Goal: Transaction & Acquisition: Obtain resource

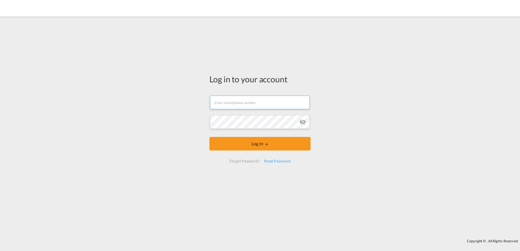
click at [241, 104] on input "text" at bounding box center [260, 103] width 100 height 14
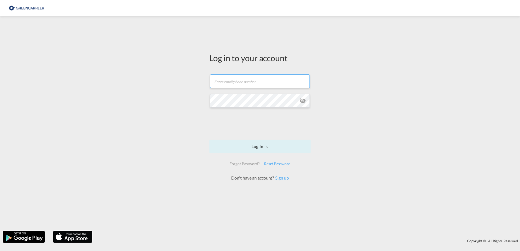
drag, startPoint x: 245, startPoint y: 79, endPoint x: 247, endPoint y: 85, distance: 6.0
click at [245, 79] on input "text" at bounding box center [260, 81] width 100 height 14
type input "rkni@scangl.com"
click at [275, 149] on button "Log In" at bounding box center [259, 147] width 101 height 14
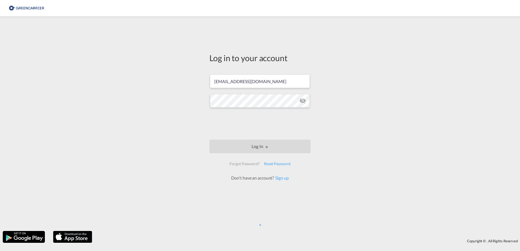
click at [305, 101] on md-icon "icon-eye-off" at bounding box center [302, 101] width 7 height 7
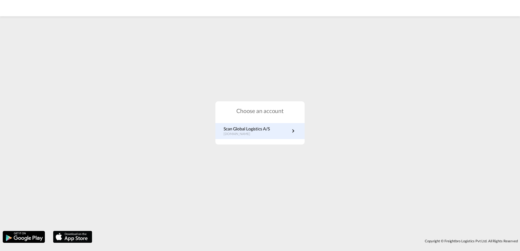
click at [245, 129] on p "Scan Global Logistics A/S" at bounding box center [246, 129] width 46 height 6
click at [258, 129] on p "Scan Global Logistics A/S" at bounding box center [246, 129] width 46 height 6
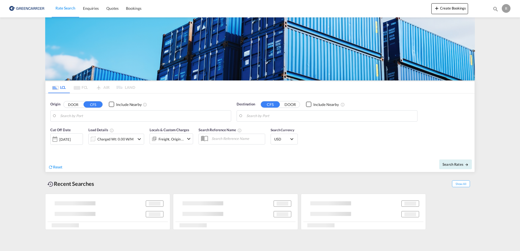
type input "DK-8382, Folby, [GEOGRAPHIC_DATA], Grundfoer, Haar, Haldum, [GEOGRAPHIC_DATA], …"
type input "Fremantle, AUFRE"
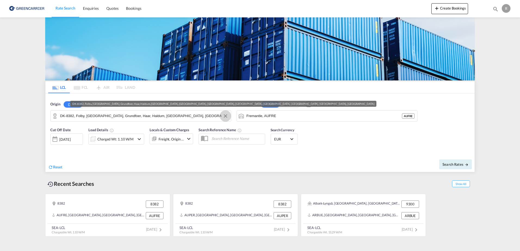
click at [223, 117] on button "Clear Input" at bounding box center [225, 116] width 8 height 8
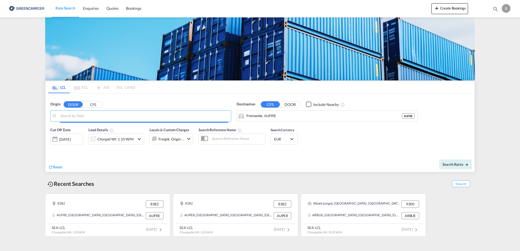
click at [198, 113] on input "Search by Door" at bounding box center [144, 116] width 168 height 8
click at [149, 118] on body "Rate Search Enquiries Quotes Bookings Rate Search Enquiries" at bounding box center [260, 125] width 520 height 251
paste input "Wenzendorf"
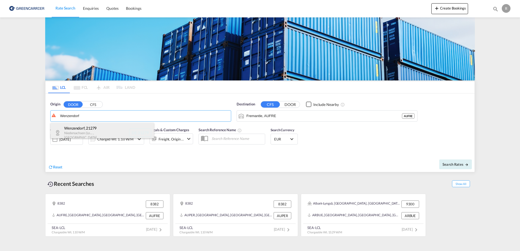
click at [112, 135] on div "[GEOGRAPHIC_DATA] , 21279 [GEOGRAPHIC_DATA] (Lo... , [GEOGRAPHIC_DATA] DE-21279" at bounding box center [102, 133] width 103 height 20
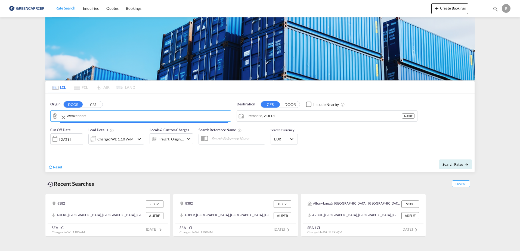
type input "DE-21279, [GEOGRAPHIC_DATA], [GEOGRAPHIC_DATA] (Lo..."
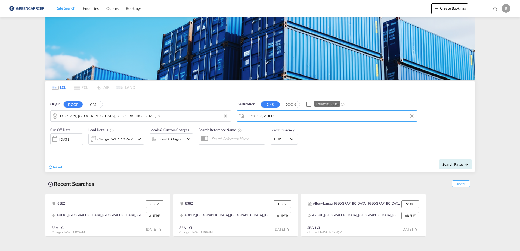
click at [288, 118] on input "Fremantle, AUFRE" at bounding box center [330, 116] width 168 height 8
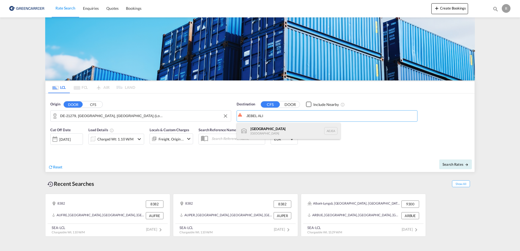
click at [294, 128] on div "[GEOGRAPHIC_DATA] [GEOGRAPHIC_DATA]" at bounding box center [288, 131] width 103 height 16
type input "[GEOGRAPHIC_DATA], [GEOGRAPHIC_DATA]"
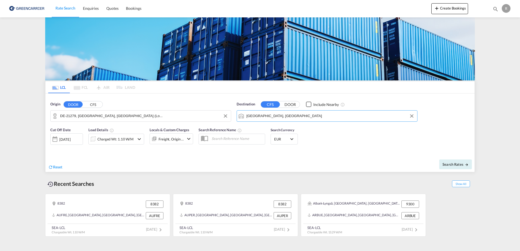
click at [291, 148] on div "Search Currency EUR د.إ AED [GEOGRAPHIC_DATA] Dirham Af AFN Afghan afghani Lek …" at bounding box center [284, 137] width 33 height 27
click at [116, 141] on div "Charged Wt: 1.10 W/M" at bounding box center [115, 139] width 36 height 8
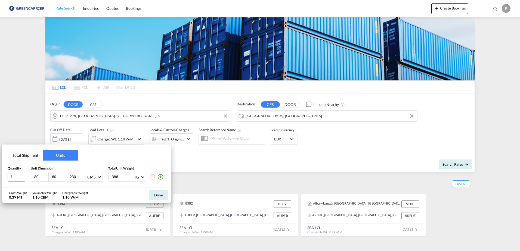
click at [23, 180] on input "1" at bounding box center [17, 177] width 18 height 10
type input "5"
click at [35, 172] on div "Quantity Unit Dimension Total Unit Weight 5 80 60 230 CMS CMS Inches 386 KG KG …" at bounding box center [87, 174] width 158 height 16
click at [43, 181] on div "80" at bounding box center [40, 176] width 18 height 9
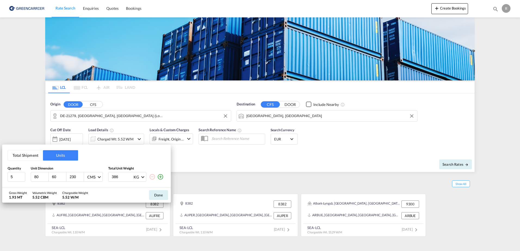
click at [42, 177] on input "80" at bounding box center [41, 176] width 15 height 5
type input "82"
type input "62"
type input "71"
click at [121, 180] on input "386" at bounding box center [122, 176] width 22 height 9
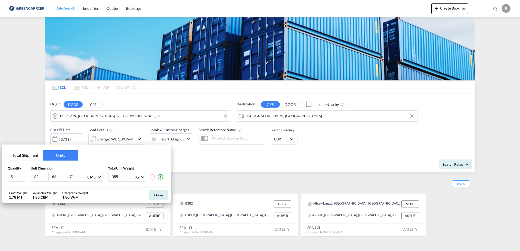
click at [122, 182] on input "355" at bounding box center [122, 176] width 22 height 9
type input "355"
click at [139, 182] on md-select-value "KG" at bounding box center [139, 176] width 12 height 9
click at [148, 173] on md-option "KG" at bounding box center [147, 177] width 37 height 13
click at [166, 198] on button "Done" at bounding box center [158, 195] width 19 height 10
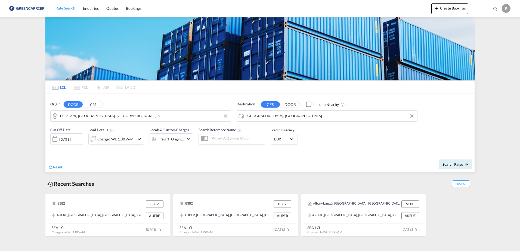
click at [180, 142] on div "Freight, Origin +1" at bounding box center [171, 139] width 26 height 8
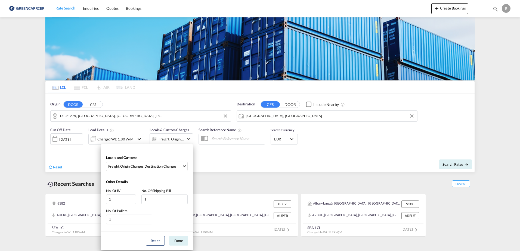
click at [217, 161] on div "Locals and Customs Freight , Origin Charges , Destination Charges Clear All Sel…" at bounding box center [260, 125] width 520 height 251
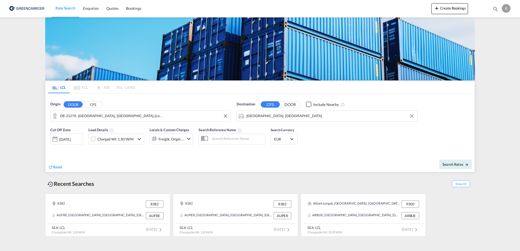
click at [273, 134] on div "EUR د.إ AED [GEOGRAPHIC_DATA] Dirham Af AFN Afghan afghani Lek ALL [GEOGRAPHIC_…" at bounding box center [283, 139] width 27 height 11
click at [275, 135] on div "EUR د.إ AED [GEOGRAPHIC_DATA] Dirham Af AFN Afghan afghani Lek ALL [GEOGRAPHIC_…" at bounding box center [283, 139] width 27 height 11
click at [285, 142] on span "EUR" at bounding box center [281, 139] width 15 height 5
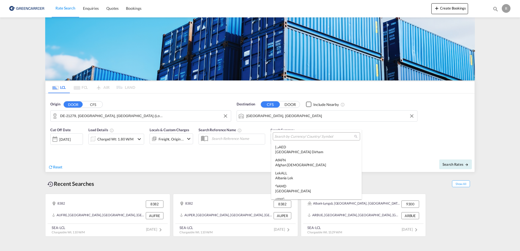
scroll to position [546, 0]
click at [297, 136] on input "search" at bounding box center [314, 136] width 80 height 5
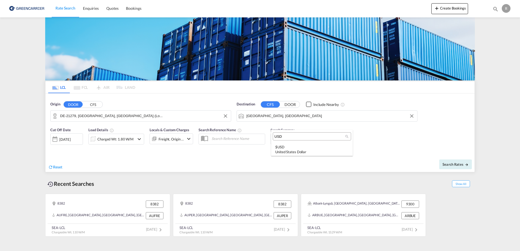
scroll to position [0, 0]
type input "USD"
click at [318, 151] on div "United States Dollar" at bounding box center [311, 151] width 73 height 5
click at [466, 162] on button "Search Rates" at bounding box center [455, 165] width 33 height 10
type input "21279 to AEJEA / [DATE]"
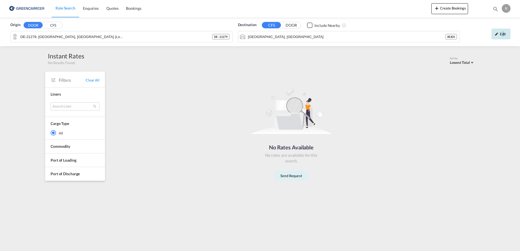
click at [503, 35] on div "Edit" at bounding box center [500, 34] width 19 height 11
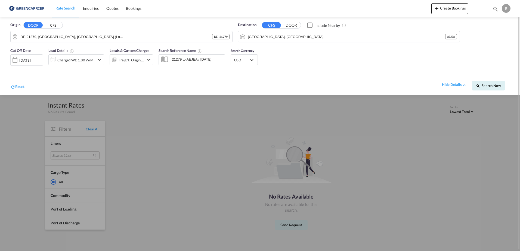
click at [247, 62] on span "USD" at bounding box center [241, 60] width 15 height 5
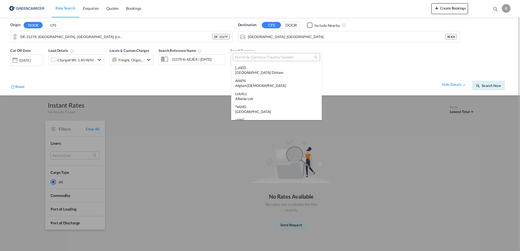
scroll to position [1876, 0]
click at [269, 59] on input "search" at bounding box center [274, 57] width 80 height 5
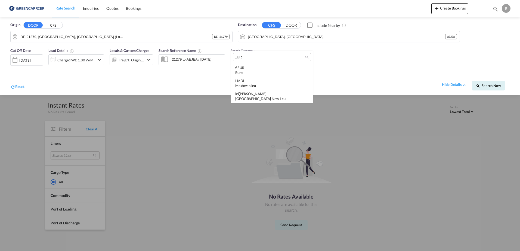
scroll to position [0, 0]
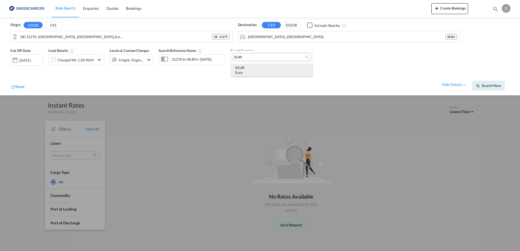
type input "EUR"
click at [278, 70] on div "€ EUR Euro" at bounding box center [271, 70] width 73 height 10
click at [488, 84] on span "Search Now" at bounding box center [488, 85] width 25 height 4
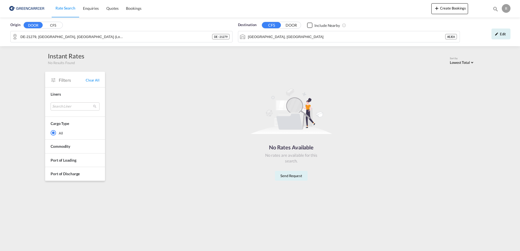
drag, startPoint x: 497, startPoint y: 37, endPoint x: 500, endPoint y: 34, distance: 4.5
click at [501, 36] on div "Edit" at bounding box center [500, 34] width 19 height 11
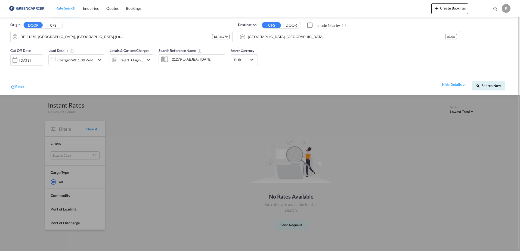
click at [99, 60] on md-icon "icon-chevron-down" at bounding box center [99, 60] width 7 height 7
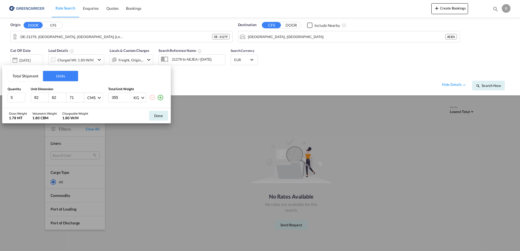
click at [96, 37] on div "Total Shipment Units Quantity Unit Dimension Total Unit Weight 5 82 62 71 CMS C…" at bounding box center [260, 125] width 520 height 251
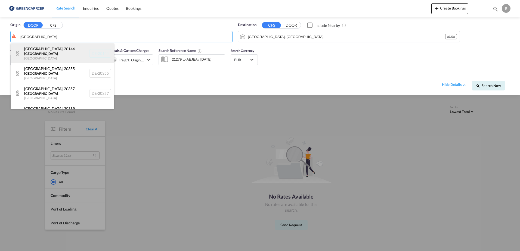
click at [64, 54] on div "[GEOGRAPHIC_DATA] , [GEOGRAPHIC_DATA] , [GEOGRAPHIC_DATA] DE-20144" at bounding box center [62, 53] width 103 height 20
type input "DE-20144, [GEOGRAPHIC_DATA], [GEOGRAPHIC_DATA]"
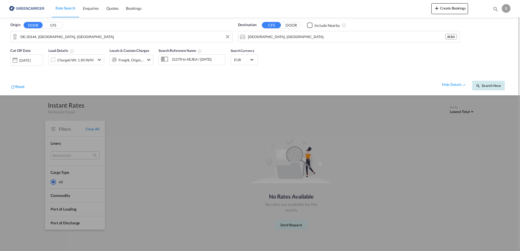
click at [495, 81] on div "Search Now" at bounding box center [491, 82] width 38 height 15
click at [488, 83] on span "Search Now" at bounding box center [488, 85] width 25 height 4
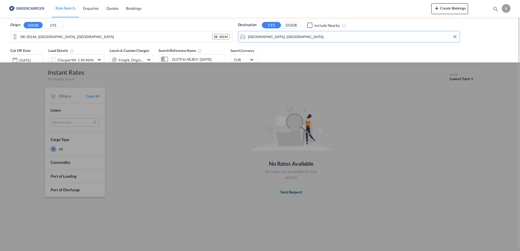
drag, startPoint x: 295, startPoint y: 36, endPoint x: 249, endPoint y: 43, distance: 46.5
click at [249, 43] on md-autocomplete-wrap "[GEOGRAPHIC_DATA], [GEOGRAPHIC_DATA]" at bounding box center [352, 38] width 209 height 11
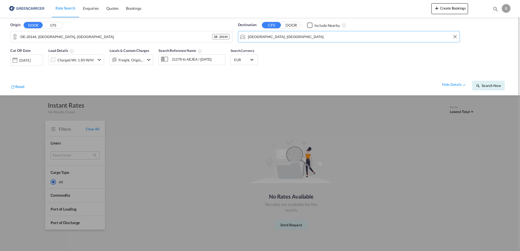
drag, startPoint x: 278, startPoint y: 38, endPoint x: 245, endPoint y: 33, distance: 33.6
click at [245, 33] on md-input-container "[GEOGRAPHIC_DATA], [GEOGRAPHIC_DATA]" at bounding box center [349, 36] width 222 height 11
click at [24, 22] on button "DOOR" at bounding box center [33, 25] width 19 height 6
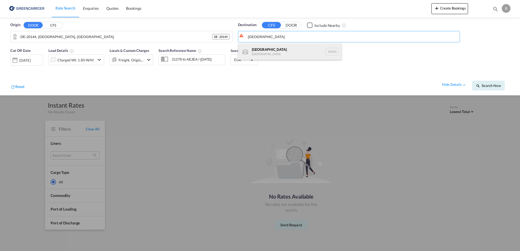
click at [274, 48] on div "Singapore [GEOGRAPHIC_DATA] [GEOGRAPHIC_DATA]" at bounding box center [289, 51] width 103 height 16
type input "[GEOGRAPHIC_DATA], SGSIN"
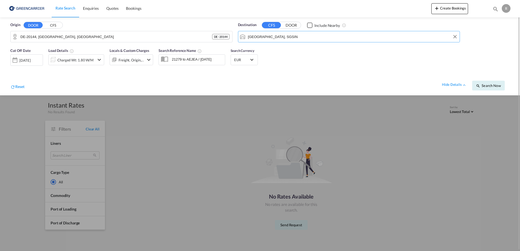
click at [506, 90] on div "Search Now" at bounding box center [491, 82] width 38 height 15
click at [498, 89] on button "Search Now" at bounding box center [488, 86] width 33 height 10
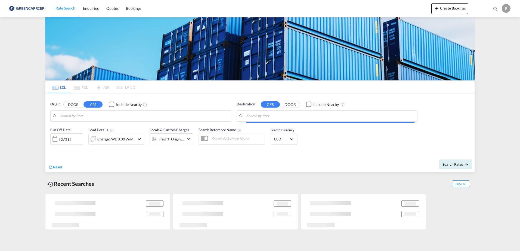
click at [143, 115] on input "Search by Port" at bounding box center [144, 116] width 168 height 8
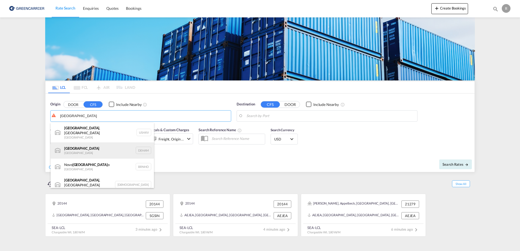
click at [123, 150] on div "Hamburg Germany DEHAM" at bounding box center [102, 150] width 103 height 16
type input "Hamburg, DEHAM"
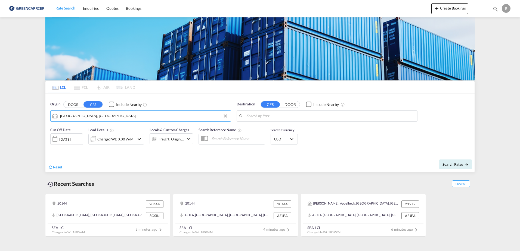
click at [263, 116] on body "Rate Search Enquiries Quotes Bookings Rate Search Enquiries" at bounding box center [260, 125] width 520 height 251
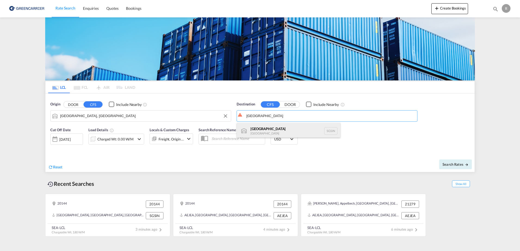
click at [287, 128] on div "Singapore [GEOGRAPHIC_DATA] [GEOGRAPHIC_DATA]" at bounding box center [288, 131] width 103 height 16
type input "[GEOGRAPHIC_DATA], SGSIN"
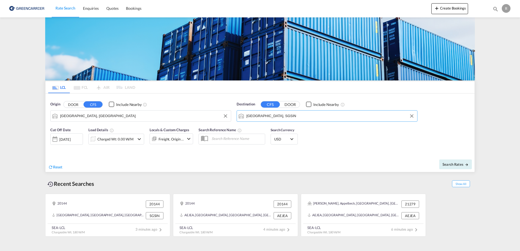
click at [124, 138] on div "Charged Wt: 0.00 W/M" at bounding box center [115, 139] width 36 height 8
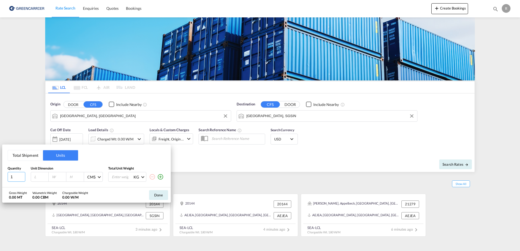
click at [18, 178] on input "1" at bounding box center [17, 177] width 18 height 10
type input "5"
type input "82"
type input "62"
type input "71"
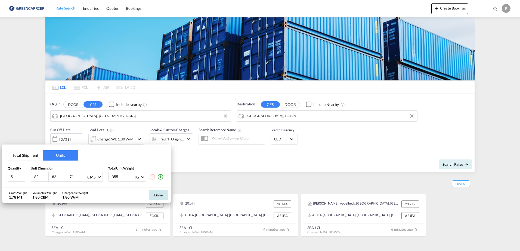
type input "355"
click at [163, 195] on button "Done" at bounding box center [158, 195] width 19 height 10
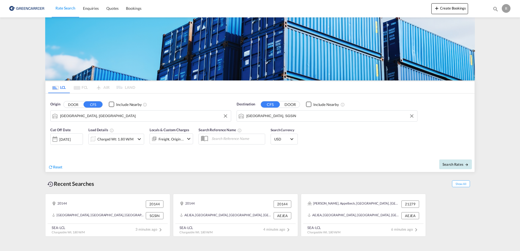
click at [455, 166] on span "Search Rates" at bounding box center [455, 164] width 26 height 4
type input "DEHAM to SGSIN / 22 Sep 2025"
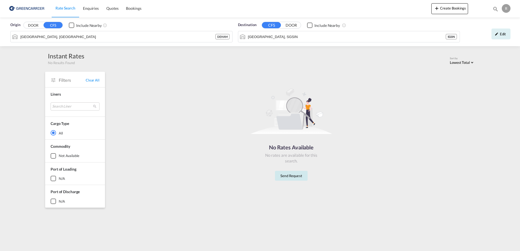
click at [286, 173] on button "Send Request" at bounding box center [291, 176] width 33 height 10
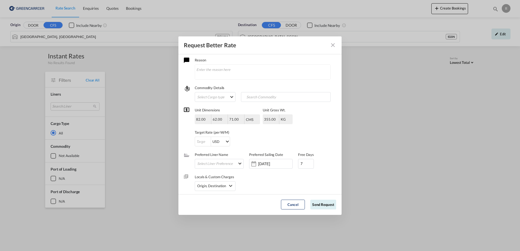
scroll to position [5, 0]
click at [217, 95] on md-select "Select Cargo type FAK GCR GDSM General Cargo Hazardous Cargo Ambient Foodstuff …" at bounding box center [215, 95] width 41 height 10
click at [261, 89] on md-backdrop at bounding box center [260, 125] width 520 height 251
click at [207, 142] on input "Request Better Rate ..." at bounding box center [203, 140] width 16 height 10
click at [231, 126] on div "Target Rate (per W/M) USD AED AFN ALL AMD ANG AOA ARS AUD AWG AZN BAM BBD BDT B…" at bounding box center [244, 133] width 98 height 22
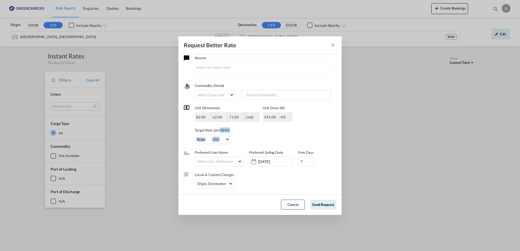
click at [219, 134] on div "Target Rate (per W/M) USD AED AFN ALL AMD ANG AOA ARS AUD AWG AZN BAM BBD BDT B…" at bounding box center [244, 133] width 98 height 22
click at [232, 142] on div "USD AED AFN ALL AMD ANG AOA ARS AUD AWG AZN BAM BBD BDT BGN BHD BIF BMD BND BOB…" at bounding box center [244, 140] width 98 height 10
click at [228, 139] on span "Request Better Rate ..." at bounding box center [227, 138] width 3 height 3
click at [260, 135] on md-backdrop at bounding box center [260, 125] width 520 height 251
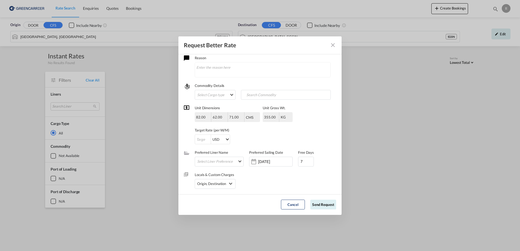
click at [333, 46] on md-icon "Close dialog" at bounding box center [332, 45] width 7 height 7
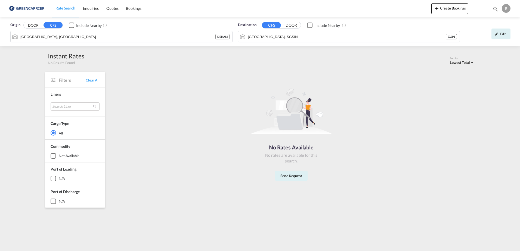
click at [40, 25] on button "DOOR" at bounding box center [33, 25] width 19 height 6
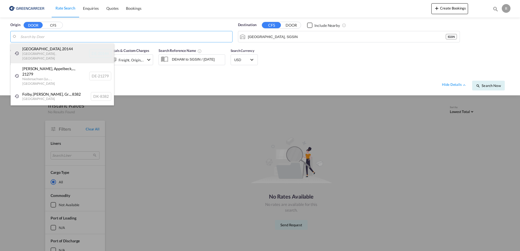
click at [73, 53] on div "[GEOGRAPHIC_DATA] , [GEOGRAPHIC_DATA] , [GEOGRAPHIC_DATA] DE-20144" at bounding box center [62, 53] width 103 height 20
type input "DE-20144, [GEOGRAPHIC_DATA], [GEOGRAPHIC_DATA]"
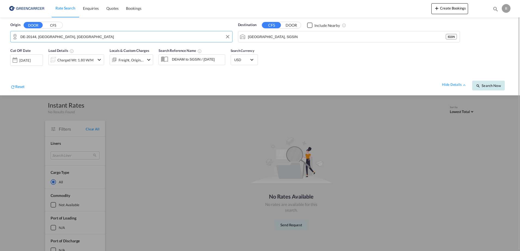
click at [479, 82] on button "Search Now" at bounding box center [488, 86] width 33 height 10
